Goal: Task Accomplishment & Management: Complete application form

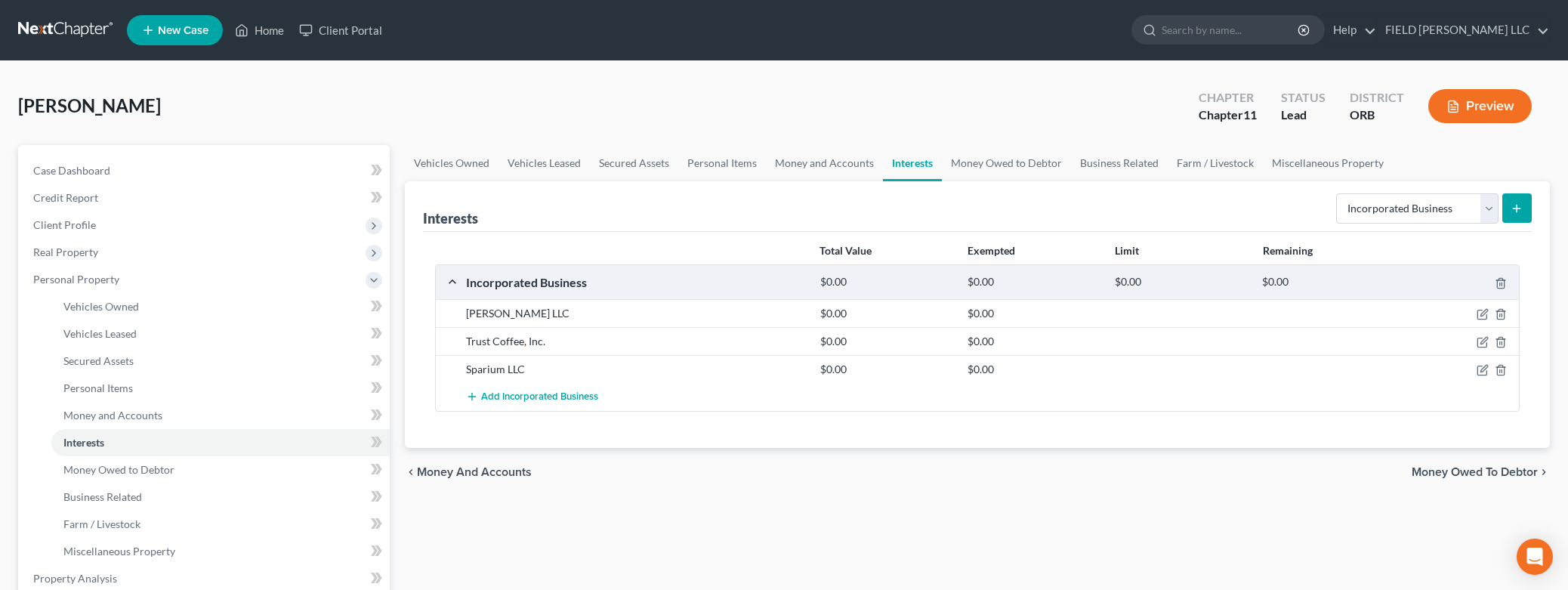
select select "incorporated_business"
click at [1484, 339] on icon "button" at bounding box center [1482, 342] width 12 height 12
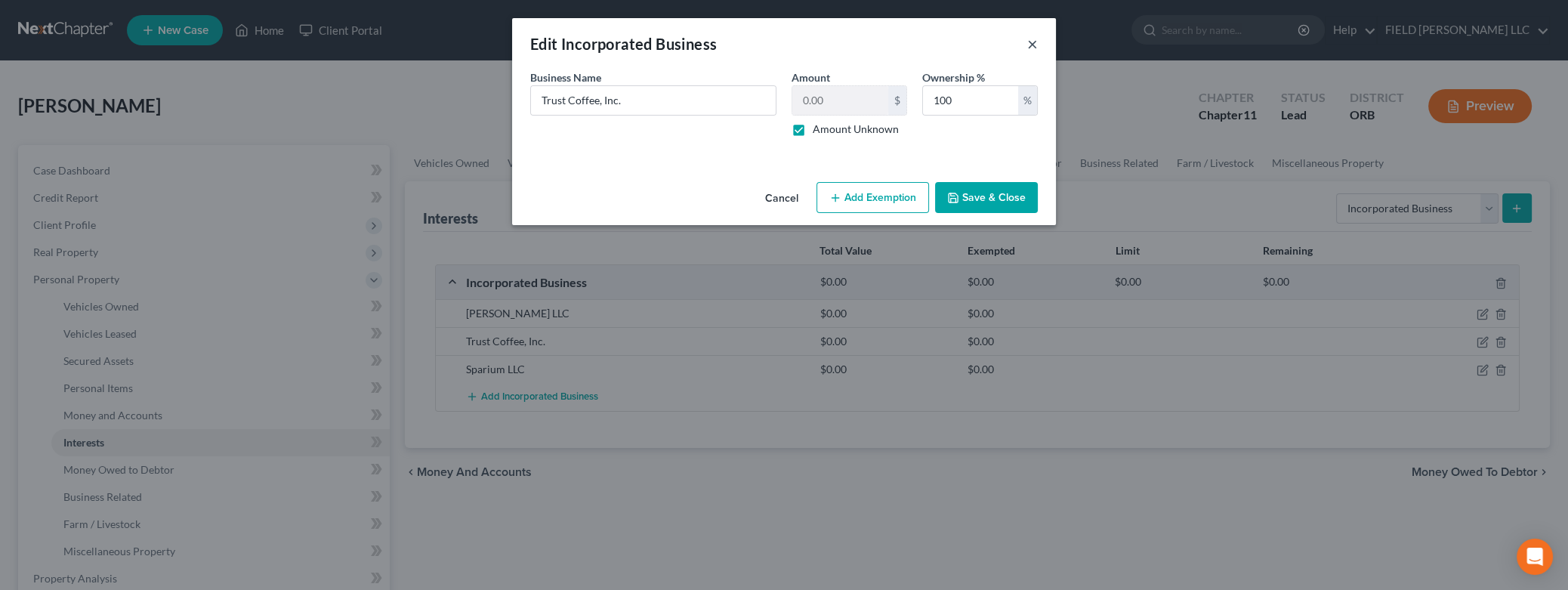
click at [1032, 48] on button "×" at bounding box center [1032, 43] width 10 height 18
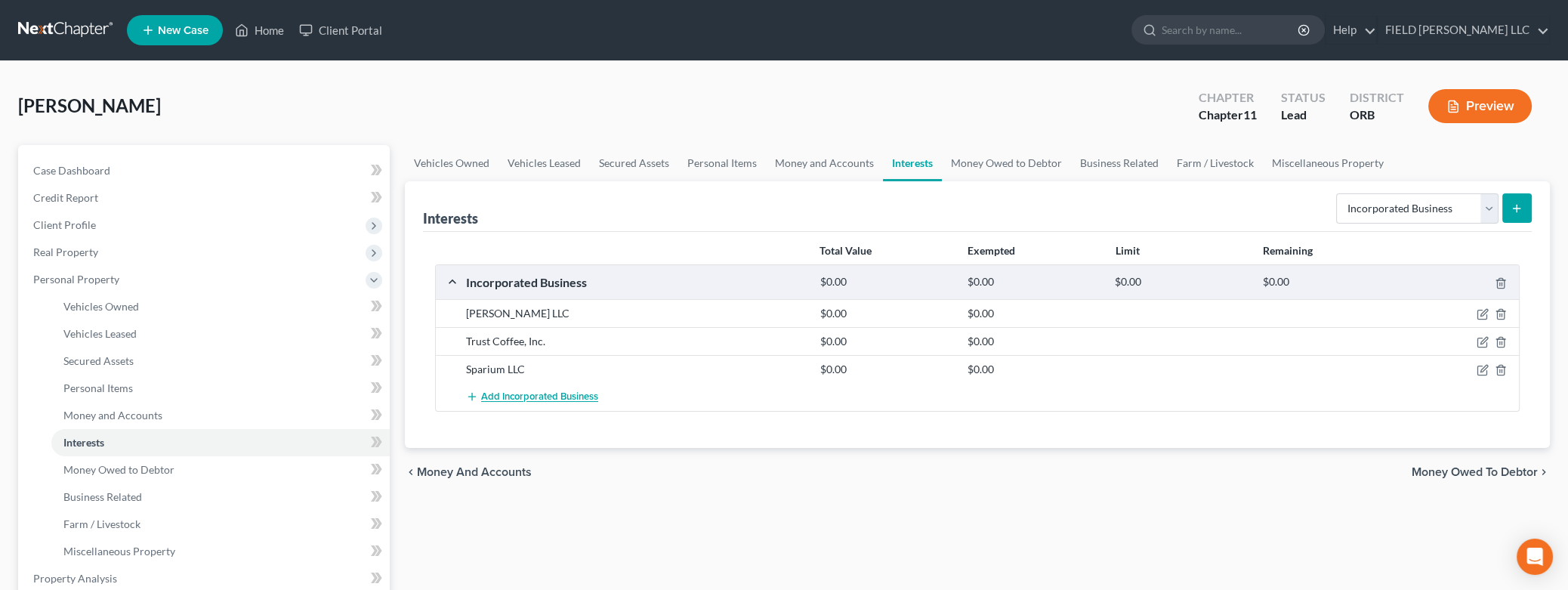
click at [526, 397] on span "Add Incorporated Business" at bounding box center [540, 397] width 117 height 12
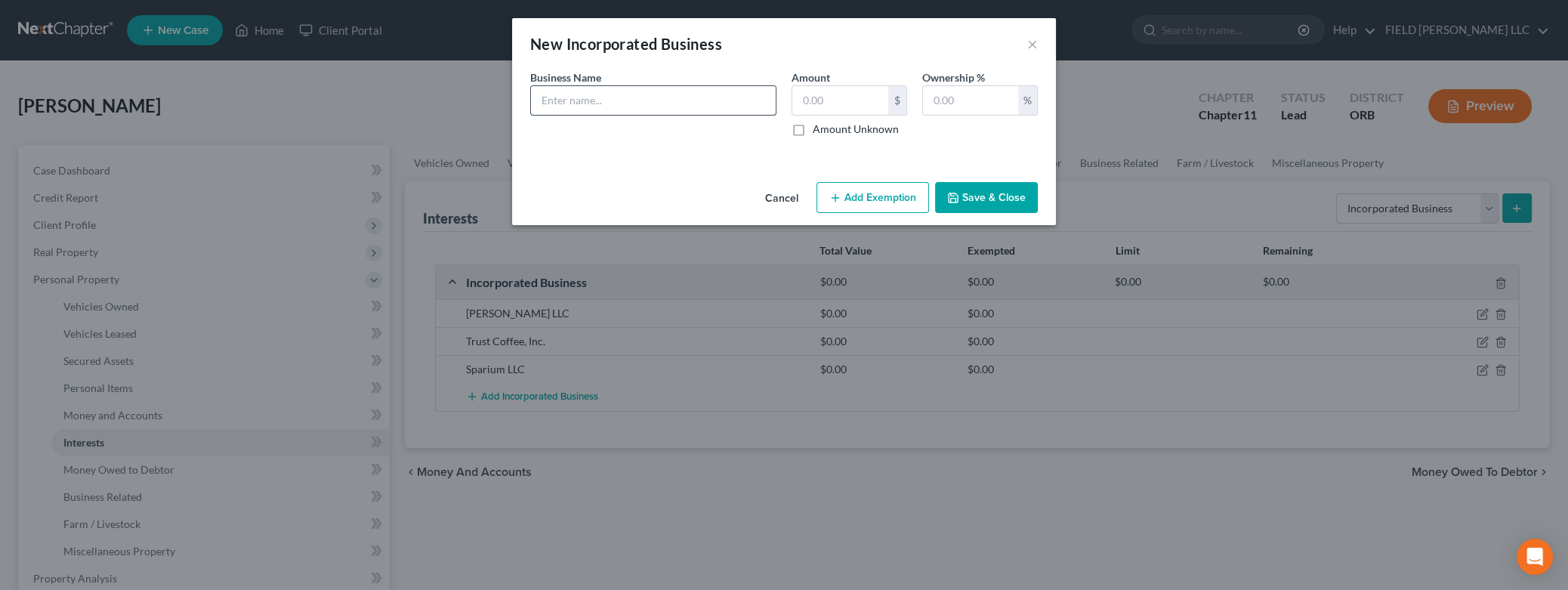
click at [641, 102] on input "text" at bounding box center [654, 100] width 245 height 28
type input "Zodiac, LLC"
click at [813, 127] on label "Amount Unknown" at bounding box center [856, 129] width 86 height 15
click at [819, 127] on input "Amount Unknown" at bounding box center [824, 126] width 9 height 9
checkbox input "true"
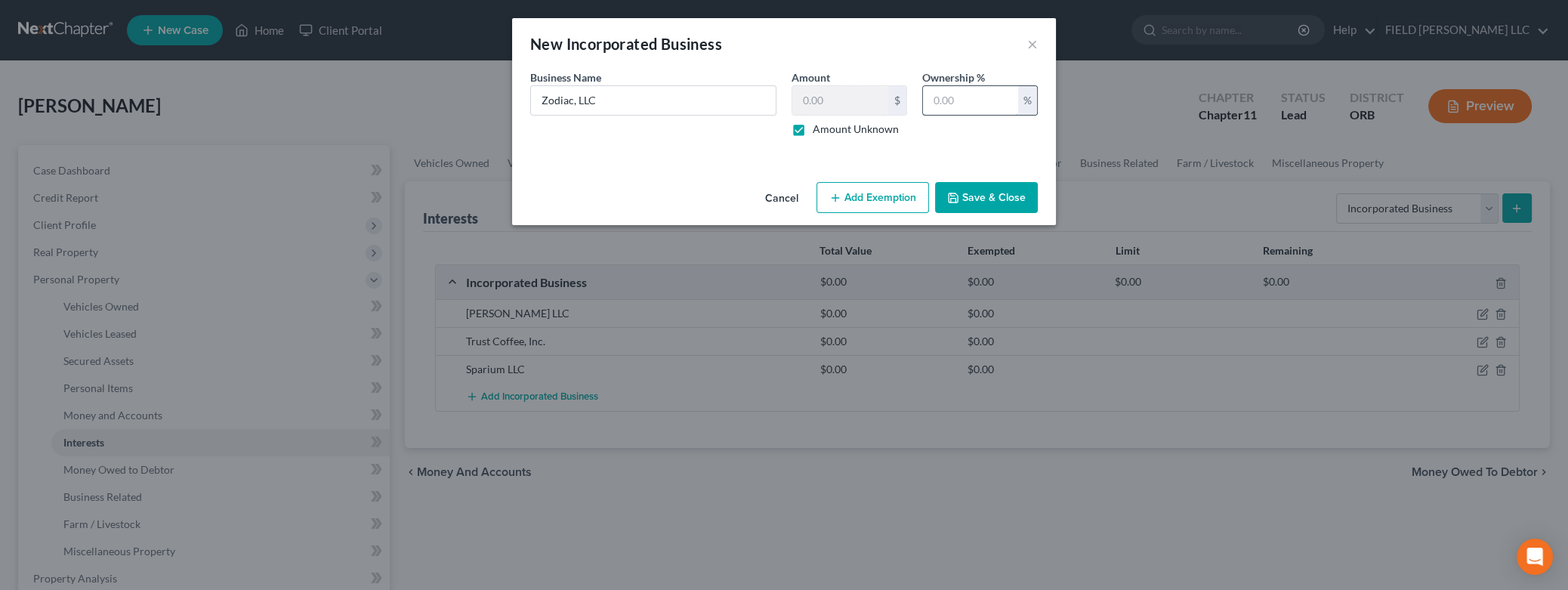
click at [982, 99] on input "text" at bounding box center [971, 100] width 95 height 28
type input "100"
click at [996, 199] on button "Save & Close" at bounding box center [986, 198] width 103 height 32
